Goal: Find specific page/section: Find specific page/section

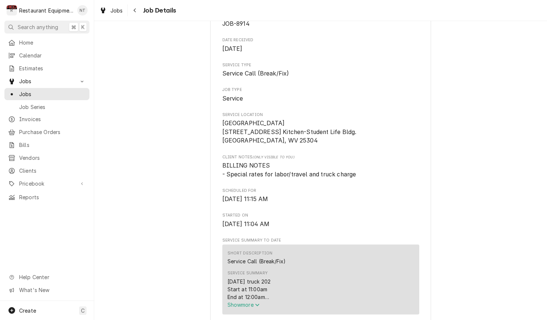
scroll to position [82, 0]
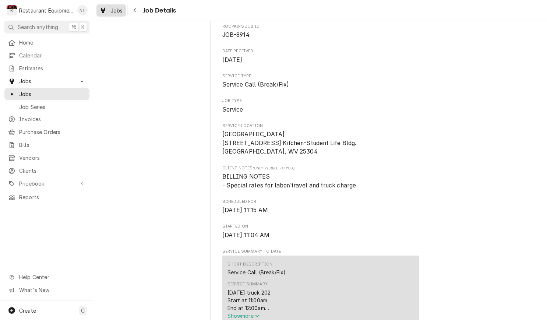
click at [123, 10] on div "Jobs" at bounding box center [111, 10] width 26 height 9
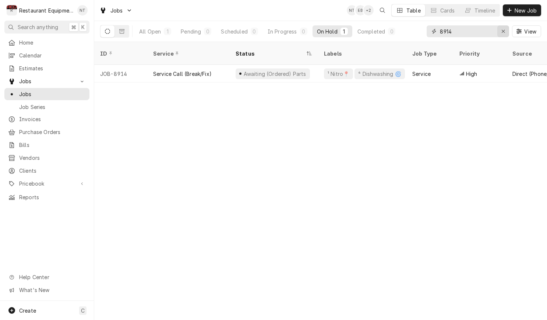
click at [506, 33] on div "Erase input" at bounding box center [502, 31] width 7 height 7
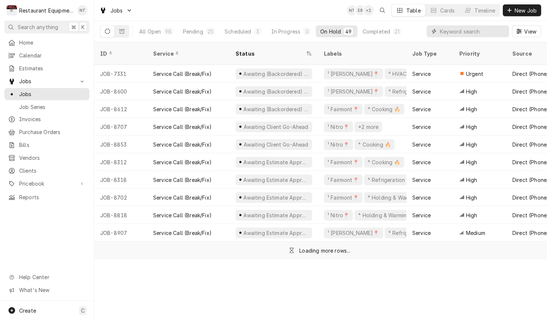
click at [486, 33] on input "Dynamic Content Wrapper" at bounding box center [472, 31] width 65 height 12
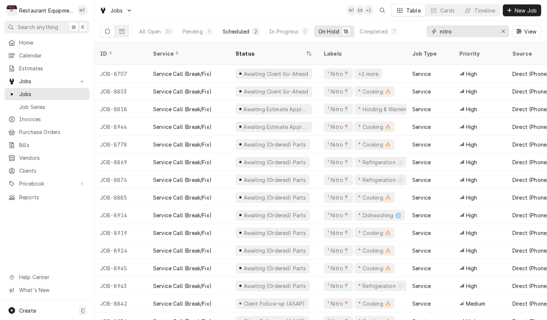
type input "nitro"
click at [229, 32] on div "Scheduled" at bounding box center [236, 32] width 26 height 8
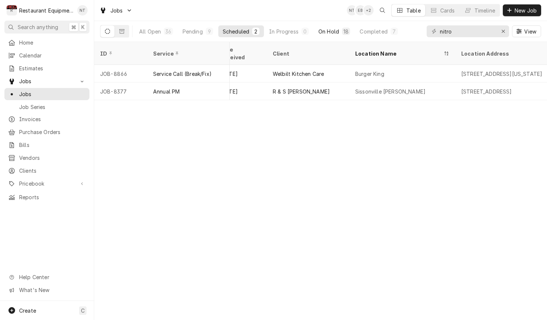
scroll to position [0, 443]
click at [328, 31] on div "On Hold" at bounding box center [328, 32] width 21 height 8
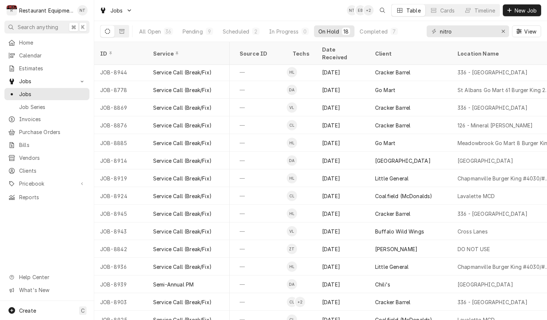
scroll to position [54, 340]
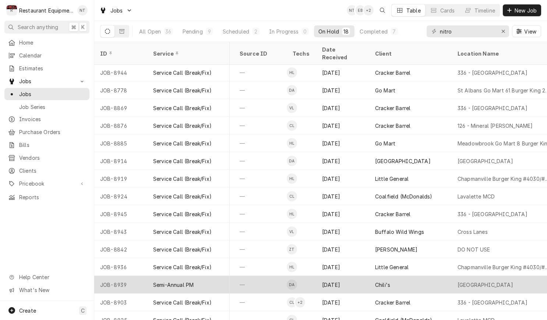
click at [503, 276] on div "[GEOGRAPHIC_DATA]" at bounding box center [504, 285] width 106 height 18
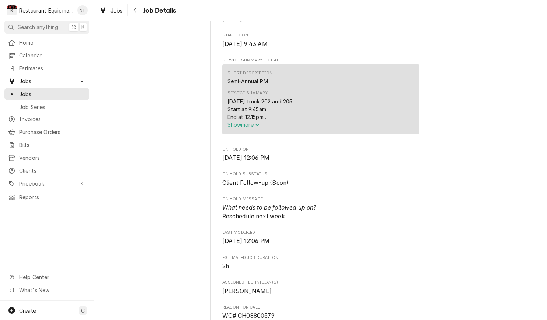
scroll to position [255, 0]
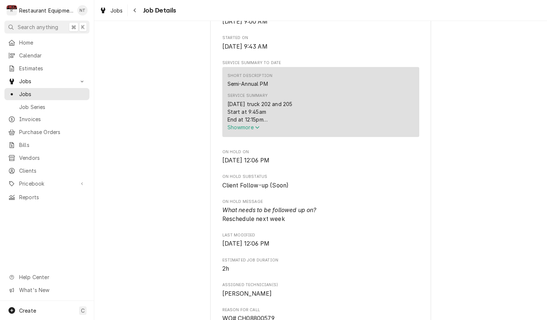
click at [249, 127] on span "Show more" at bounding box center [243, 127] width 32 height 6
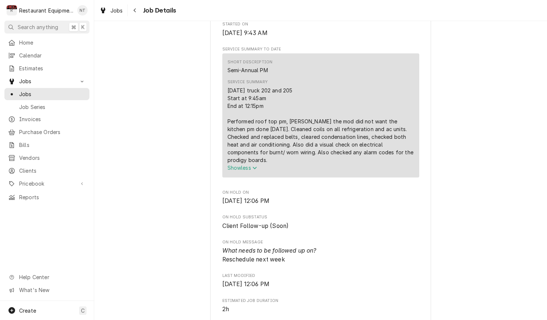
scroll to position [272, 0]
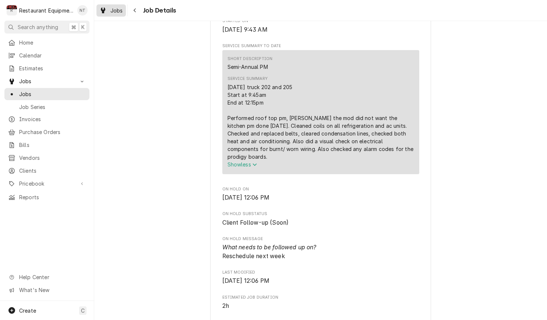
click at [112, 7] on span "Jobs" at bounding box center [116, 11] width 13 height 8
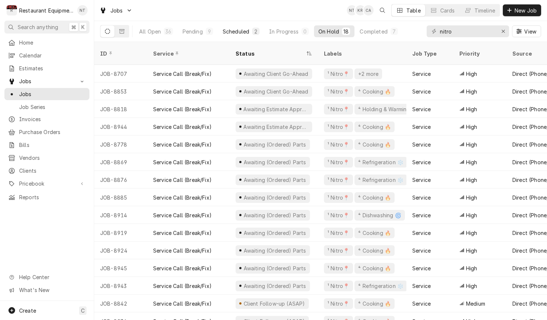
click at [245, 33] on div "Scheduled" at bounding box center [236, 32] width 26 height 8
